Goal: Check status

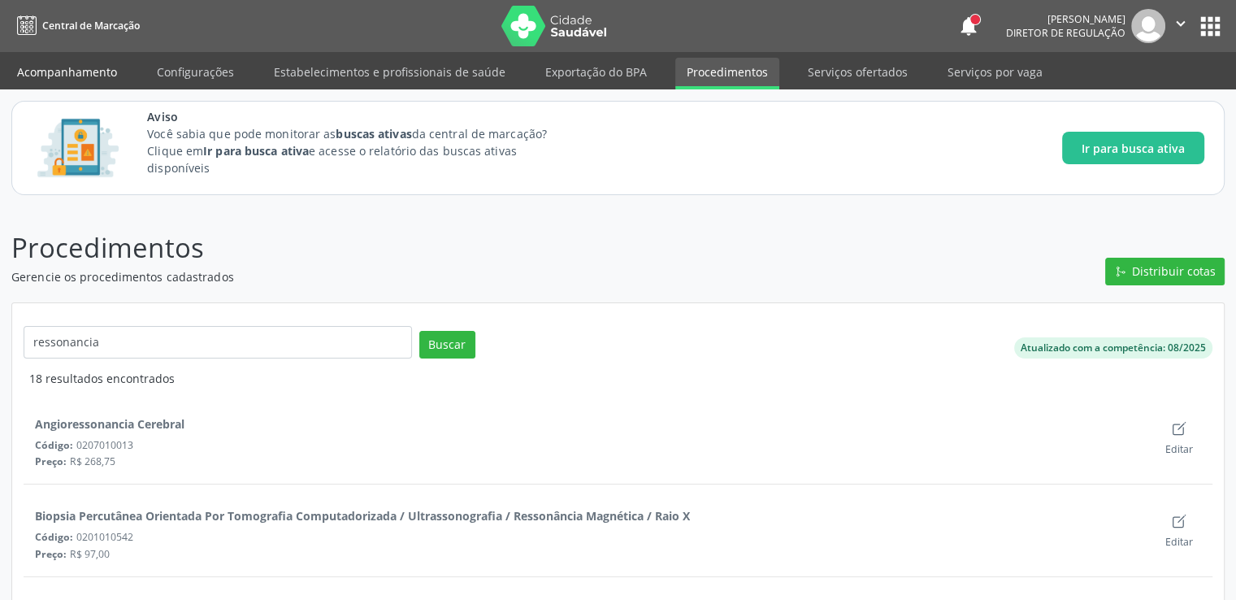
click at [86, 69] on link "Acompanhamento" at bounding box center [67, 72] width 123 height 28
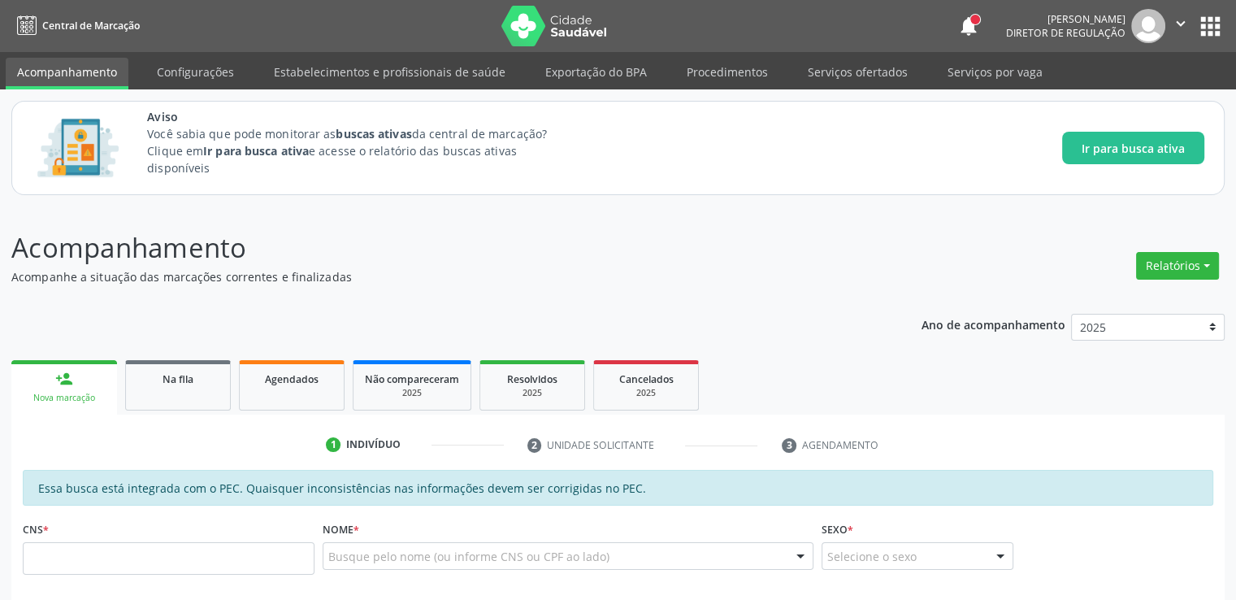
click at [172, 378] on span "Na fila" at bounding box center [178, 379] width 31 height 14
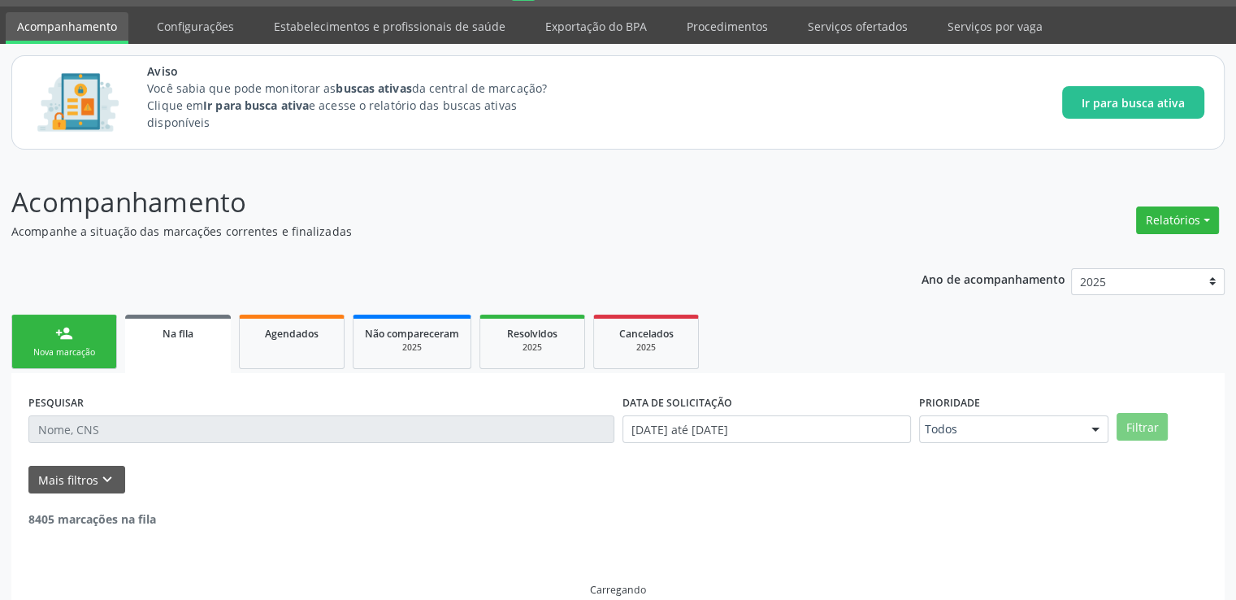
scroll to position [70, 0]
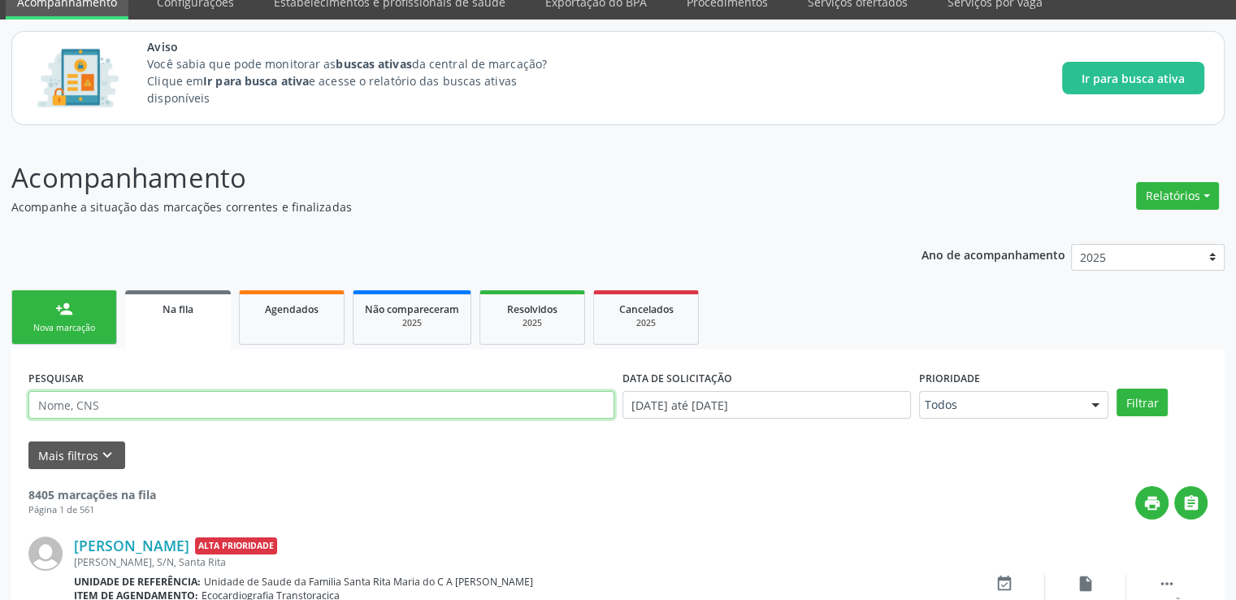
click at [106, 396] on input "text" at bounding box center [321, 405] width 586 height 28
paste input "706804725640529"
type input "706804725640529"
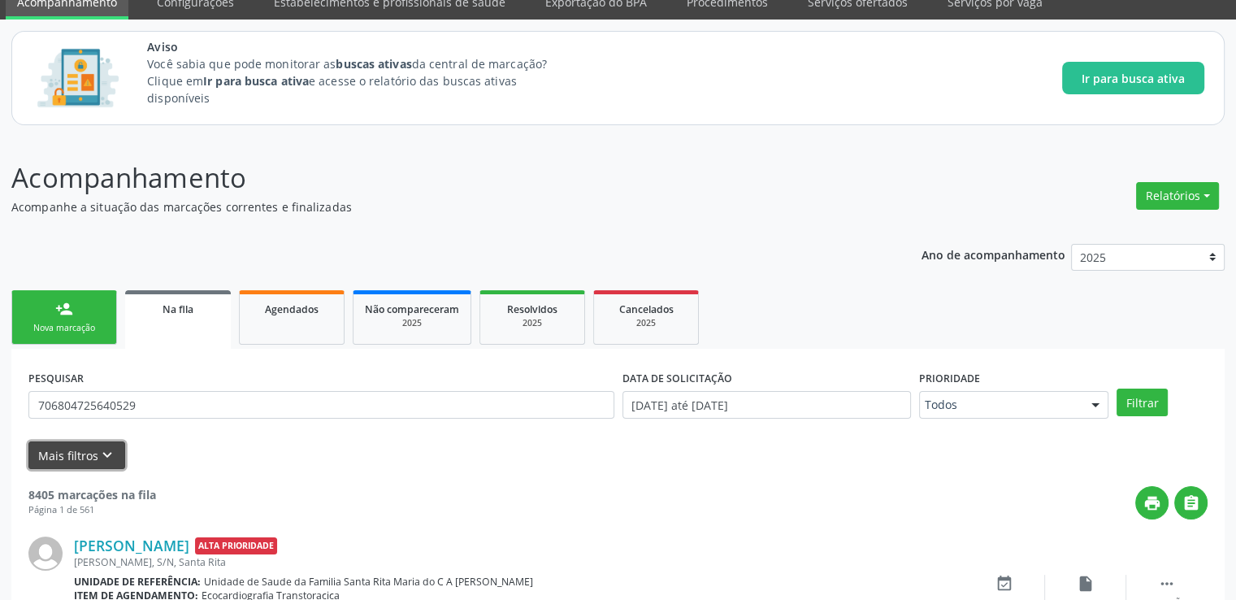
click at [81, 458] on button "Mais filtros keyboard_arrow_down" at bounding box center [76, 455] width 97 height 28
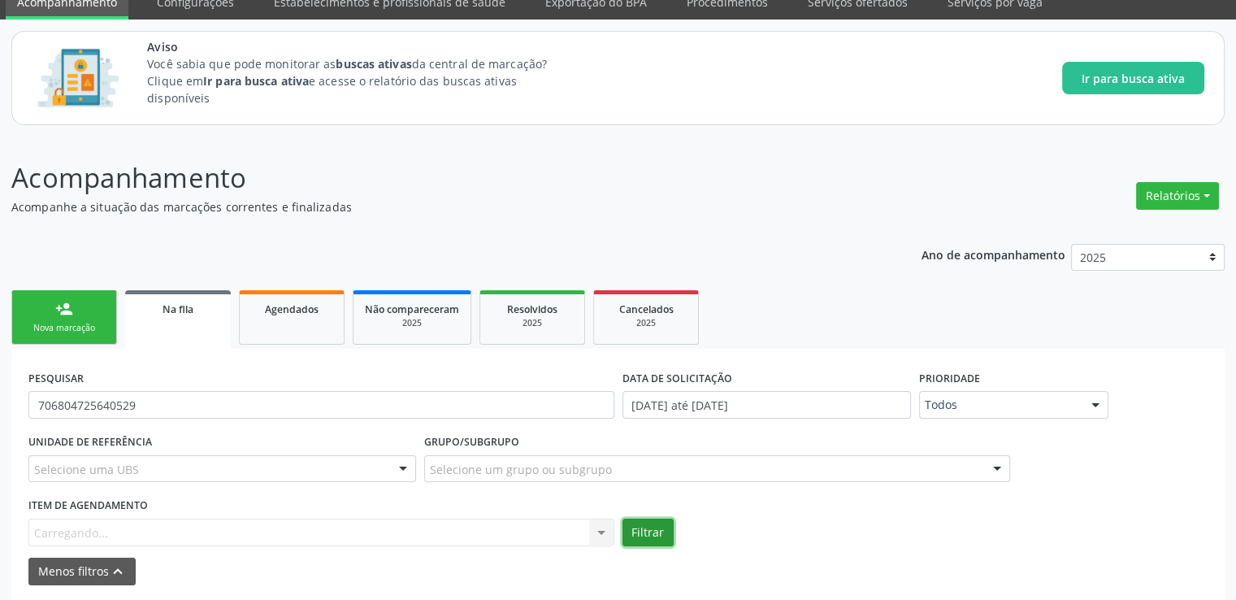
click at [644, 539] on button "Filtrar" at bounding box center [647, 532] width 51 height 28
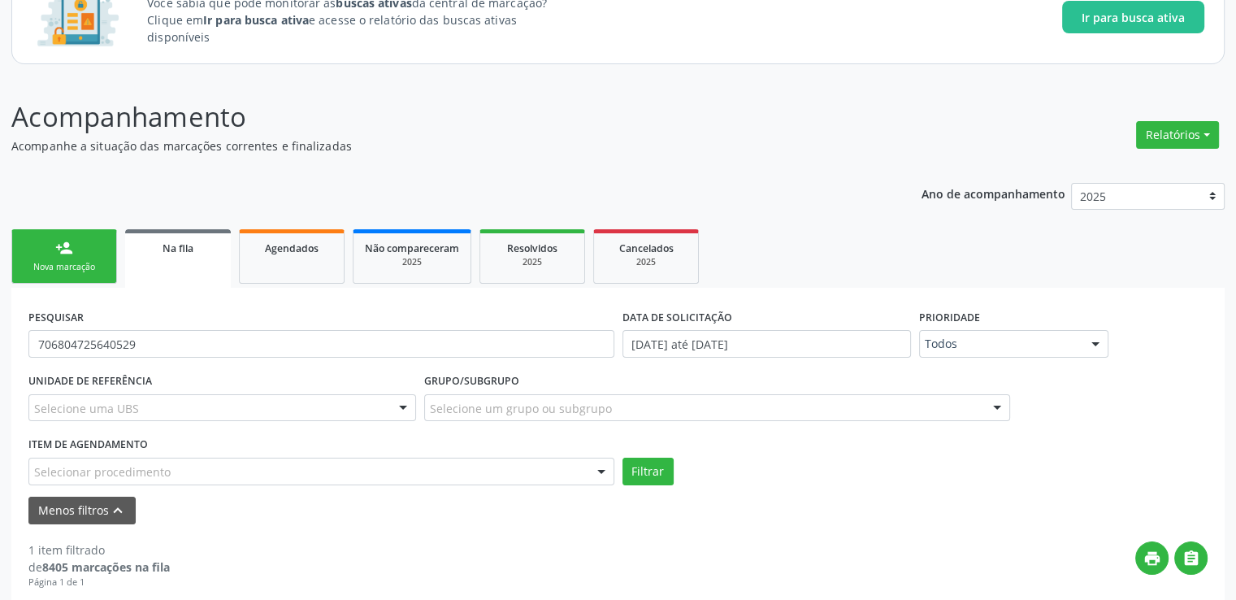
scroll to position [306, 0]
